Goal: Task Accomplishment & Management: Manage account settings

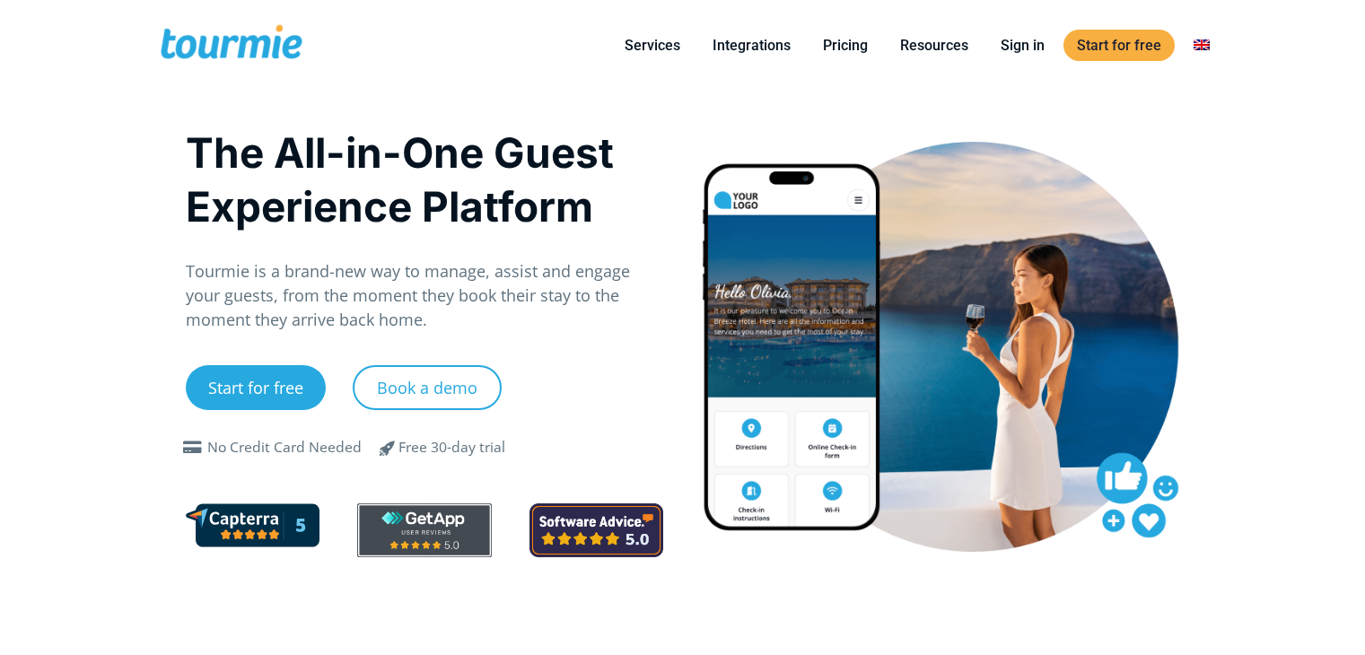
click at [1018, 41] on link "Sign in" at bounding box center [1022, 45] width 71 height 22
click at [1127, 136] on div at bounding box center [941, 345] width 516 height 470
click at [1030, 48] on link "Sign in" at bounding box center [1022, 45] width 71 height 22
